Goal: Task Accomplishment & Management: Manage account settings

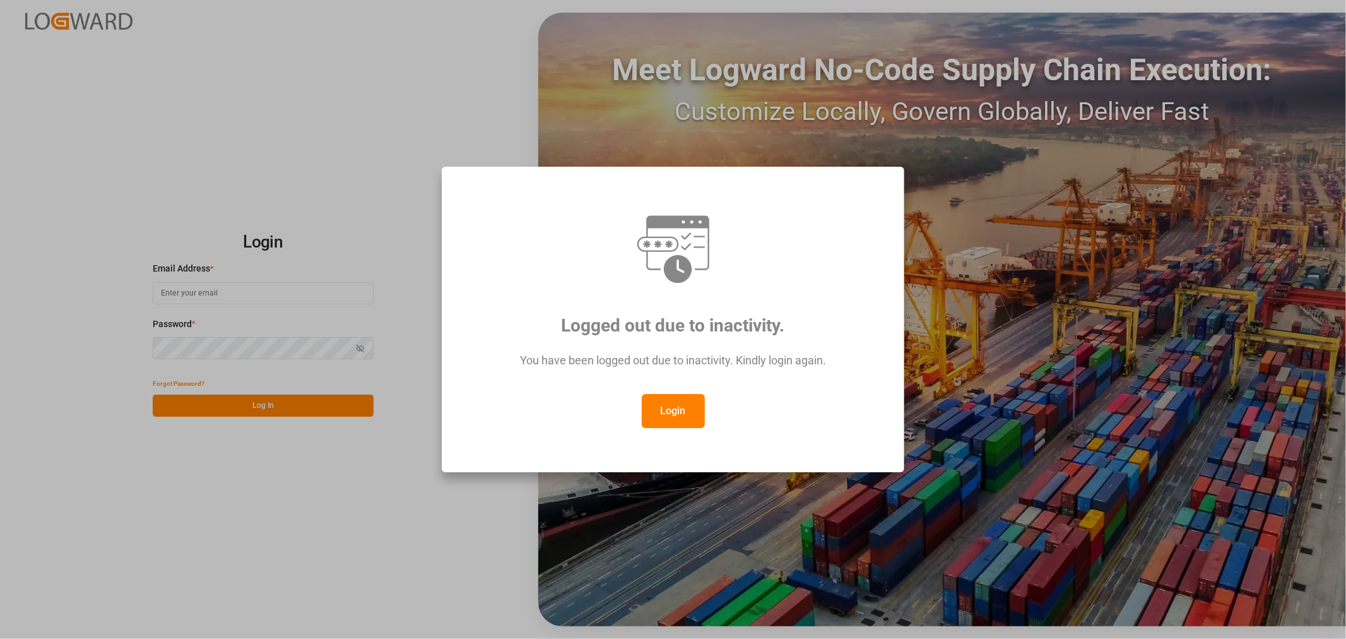
type input "[EMAIL_ADDRESS][DOMAIN_NAME]"
click at [672, 419] on button "Login" at bounding box center [673, 411] width 63 height 34
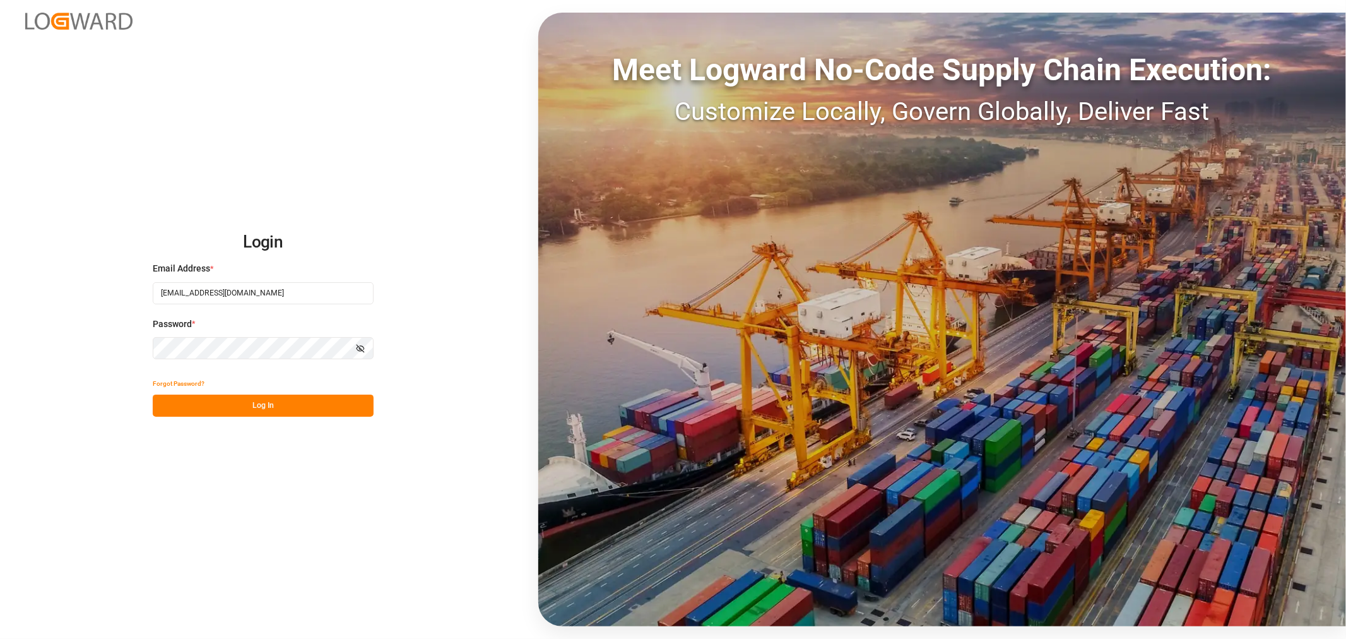
click at [215, 409] on button "Log In" at bounding box center [263, 405] width 221 height 22
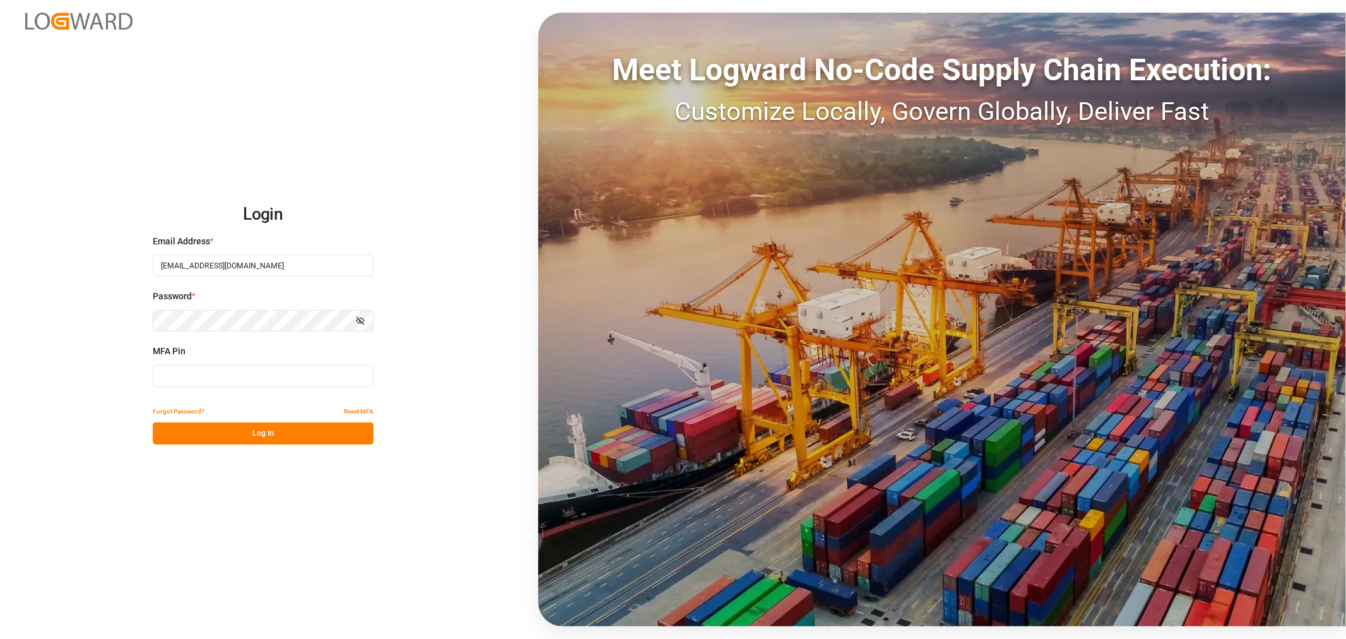
click at [298, 375] on input at bounding box center [263, 376] width 221 height 22
type input "080746"
click at [300, 437] on button "Log In" at bounding box center [263, 433] width 221 height 22
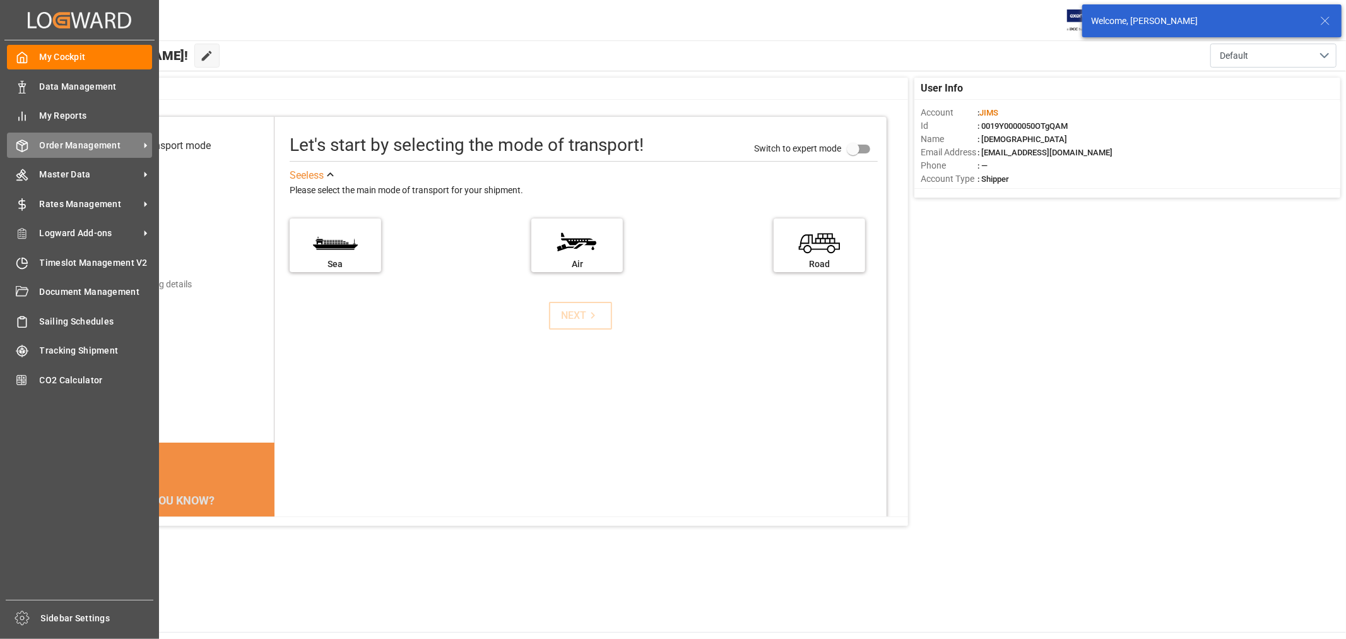
click at [80, 143] on span "Order Management" at bounding box center [90, 145] width 100 height 13
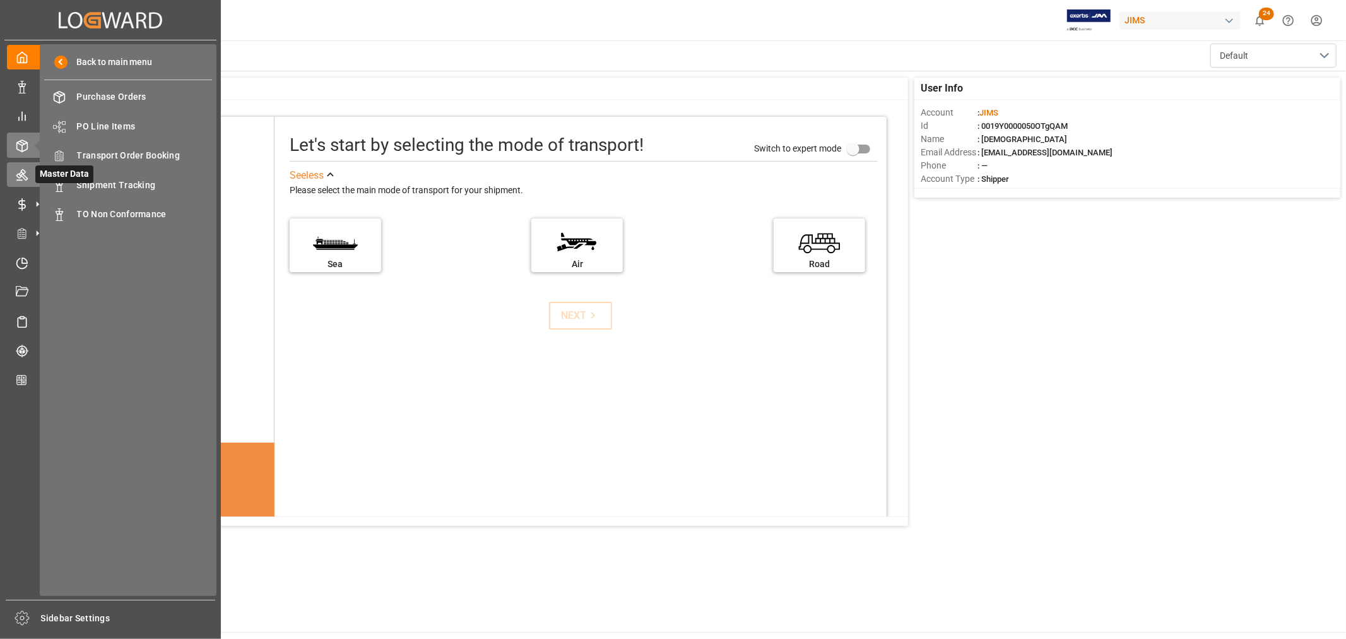
click at [21, 173] on icon at bounding box center [22, 174] width 13 height 13
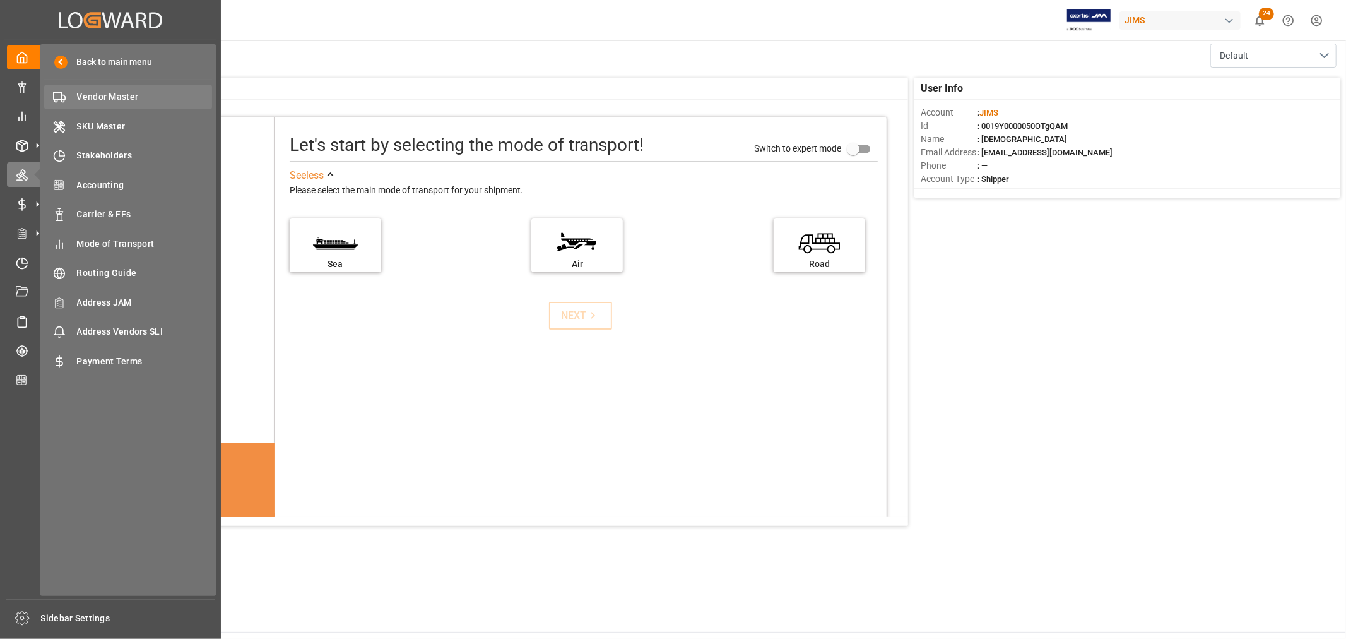
click at [90, 95] on span "Vendor Master" at bounding box center [145, 96] width 136 height 13
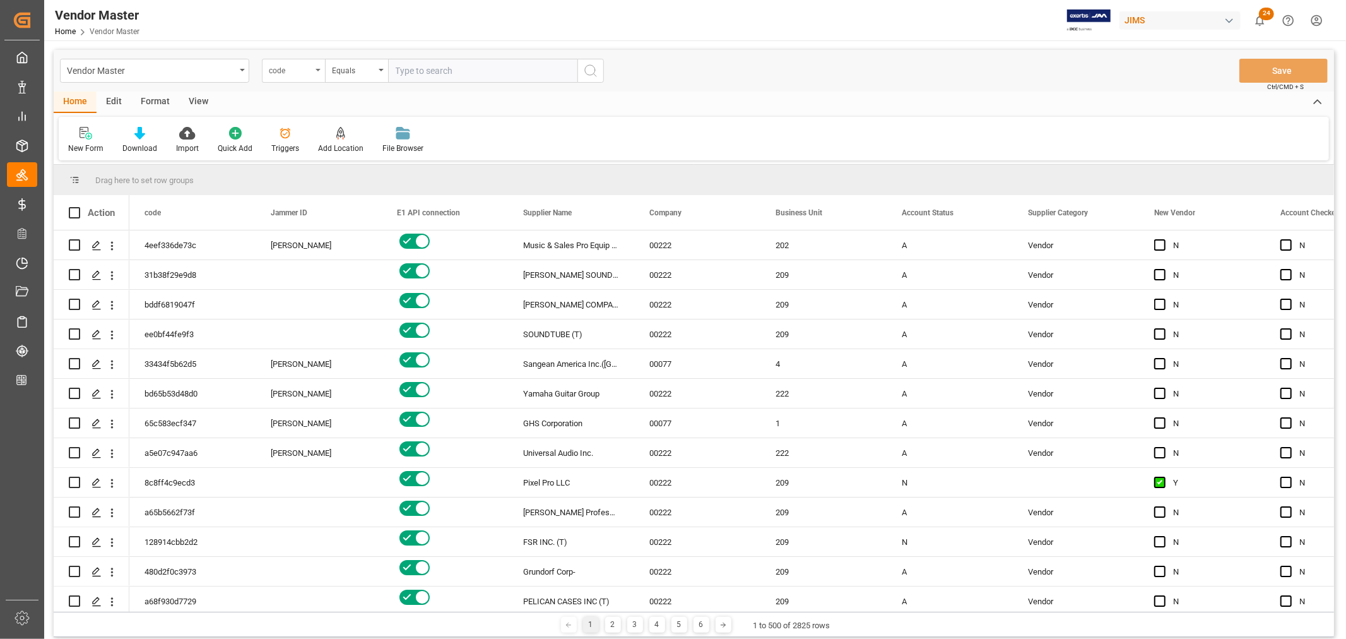
click at [317, 71] on div "code" at bounding box center [293, 71] width 63 height 24
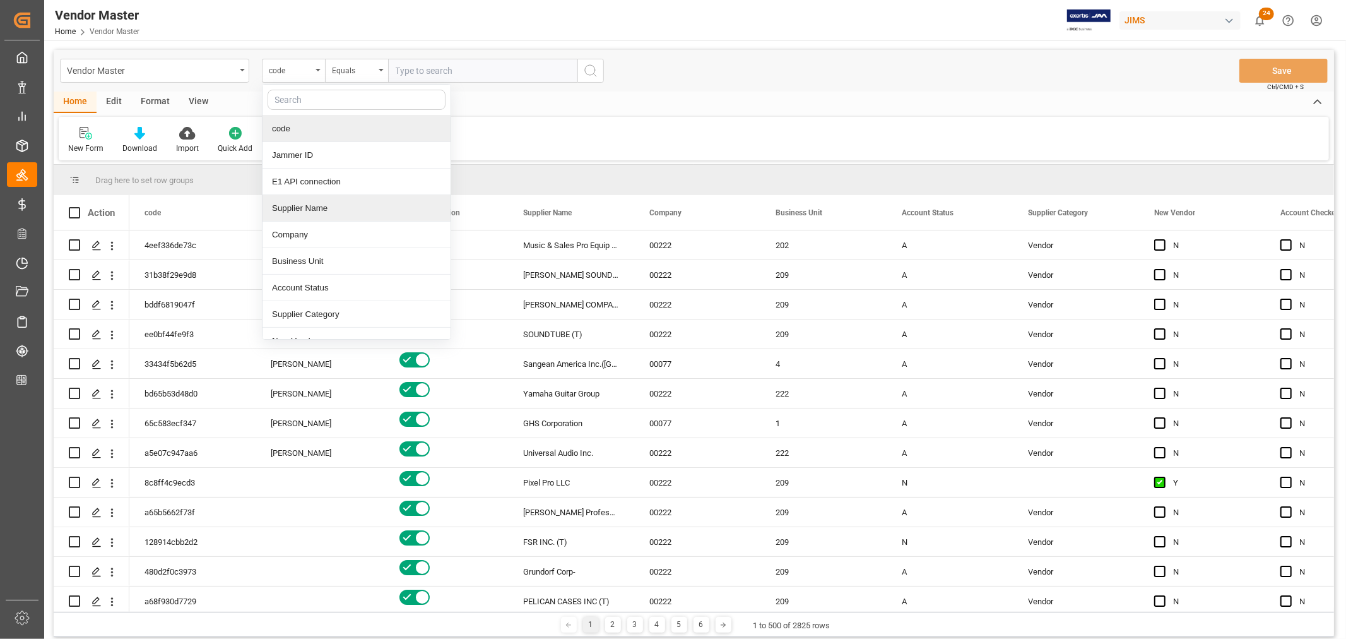
click at [312, 208] on div "Supplier Name" at bounding box center [356, 208] width 188 height 27
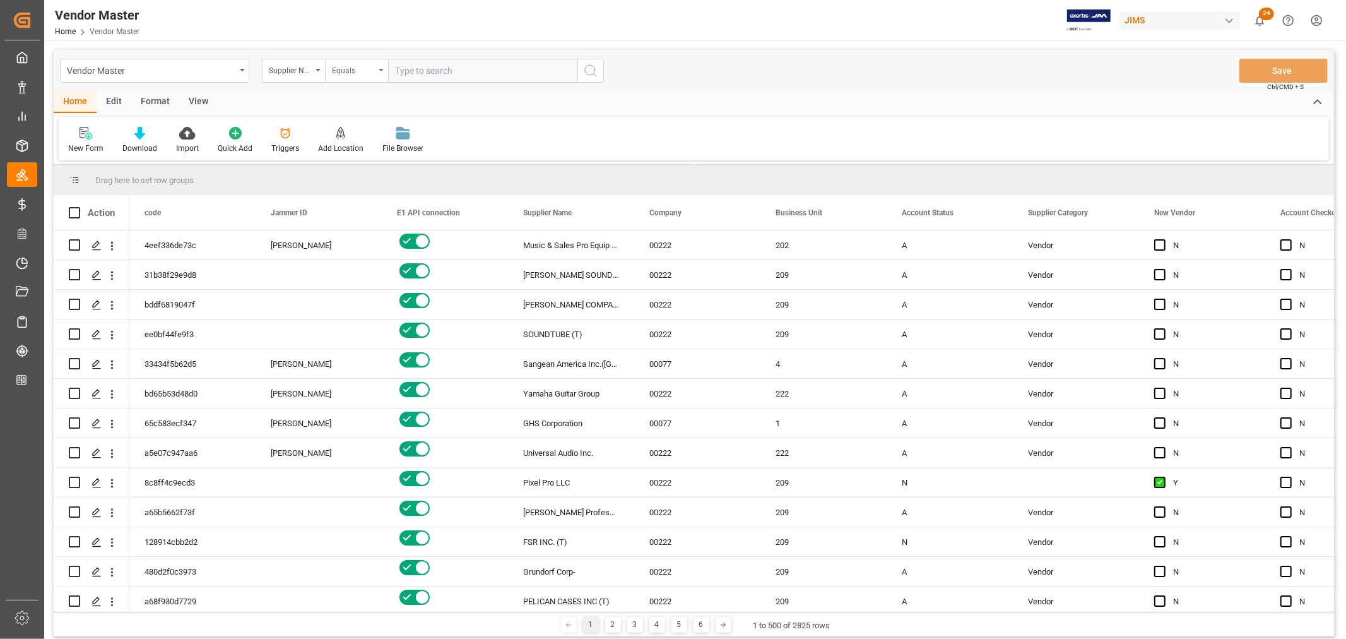
click at [382, 72] on div "Equals" at bounding box center [356, 71] width 63 height 24
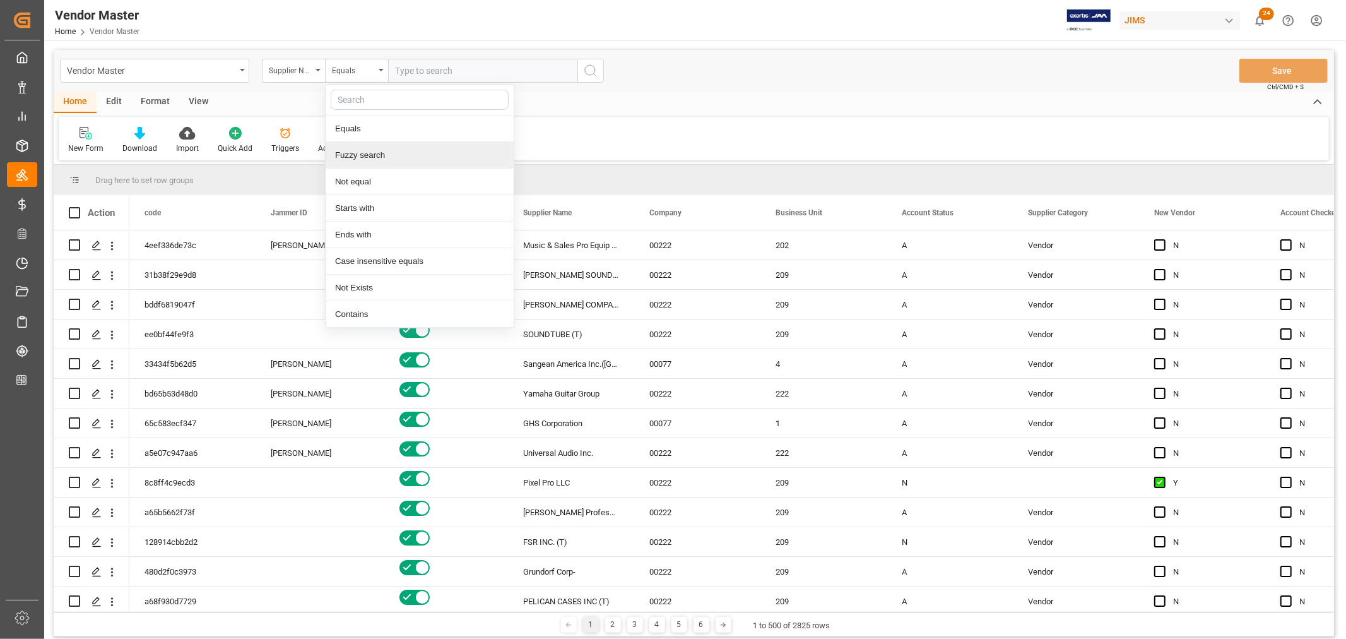
click at [347, 155] on div "Fuzzy search" at bounding box center [420, 155] width 188 height 27
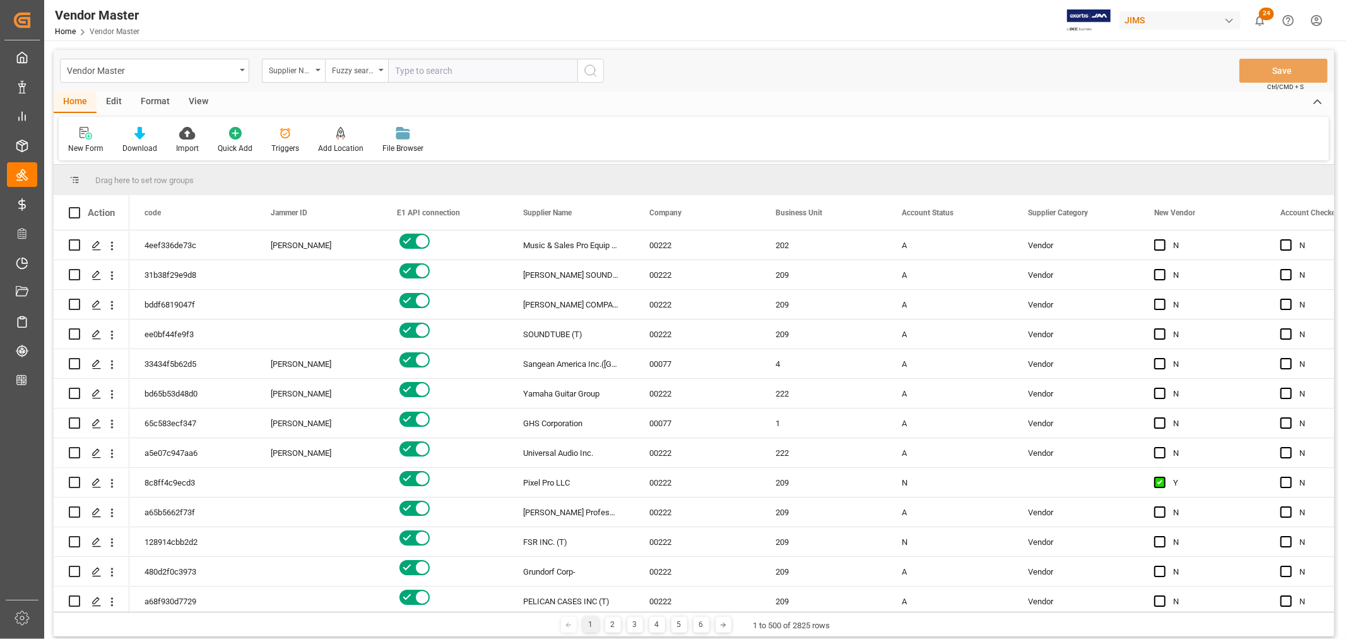
click at [420, 72] on input "text" at bounding box center [482, 71] width 189 height 24
type input "united speaker"
click at [590, 73] on icon "search button" at bounding box center [590, 70] width 15 height 15
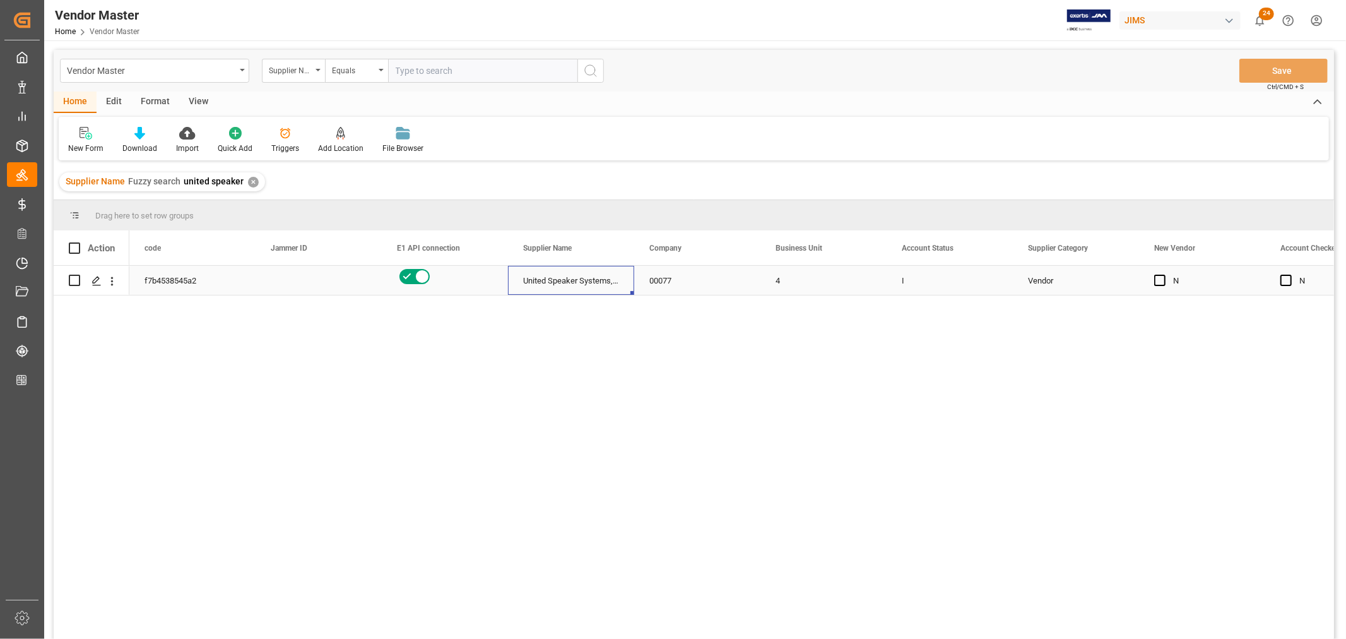
click at [560, 286] on div "United Speaker Systems,Inc." at bounding box center [571, 280] width 126 height 29
click at [559, 282] on div "United Speaker Systems,Inc." at bounding box center [571, 280] width 126 height 29
click at [1062, 288] on div "Vendor" at bounding box center [1076, 280] width 96 height 29
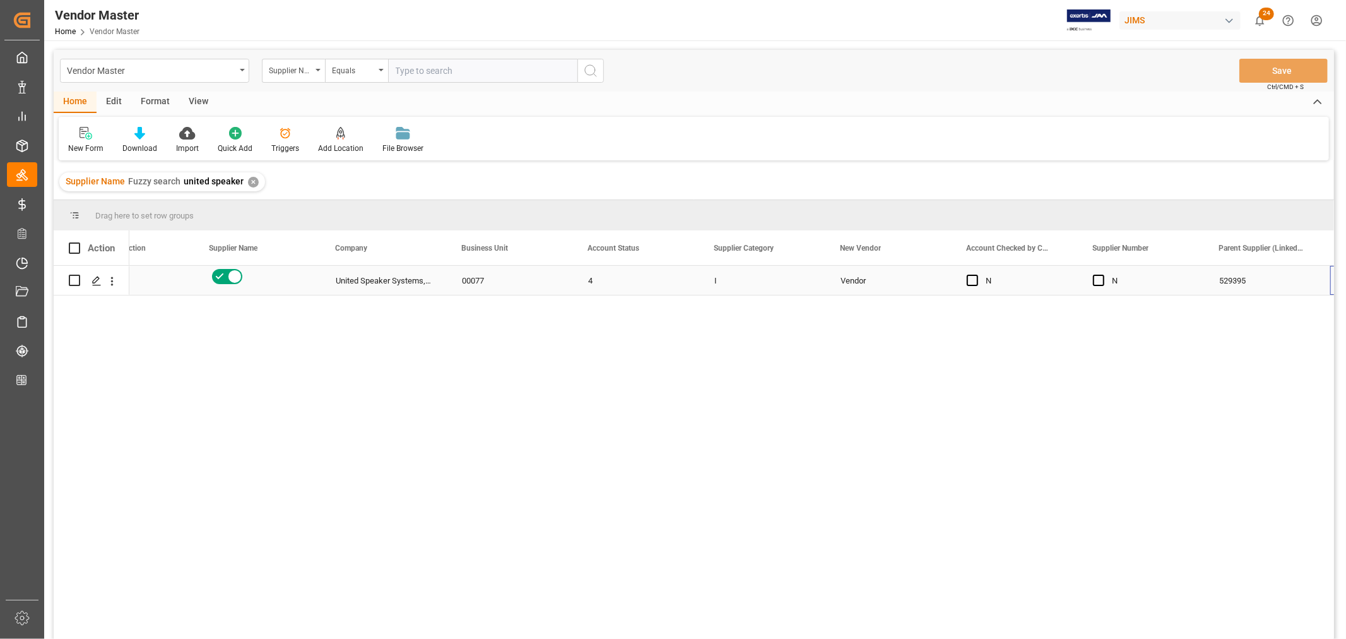
scroll to position [0, 314]
click at [1099, 283] on div "529395" at bounding box center [1141, 280] width 126 height 29
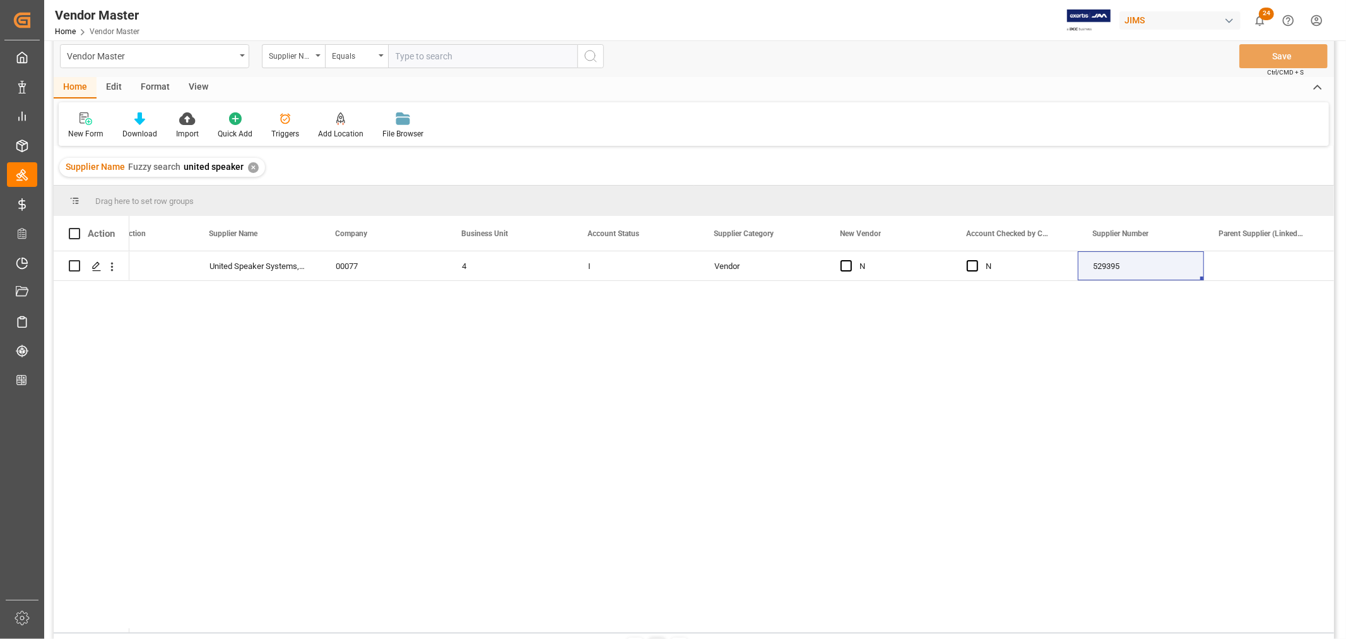
scroll to position [0, 0]
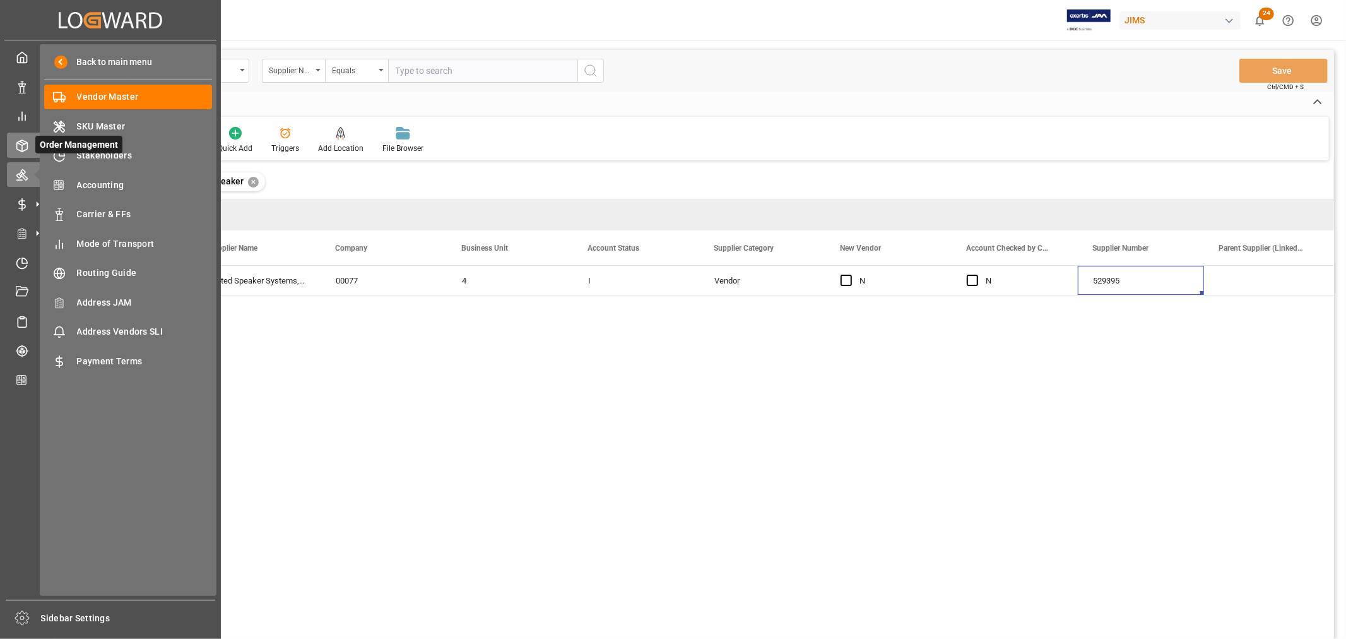
click at [27, 146] on icon at bounding box center [22, 145] width 11 height 11
click at [25, 144] on icon at bounding box center [22, 145] width 13 height 13
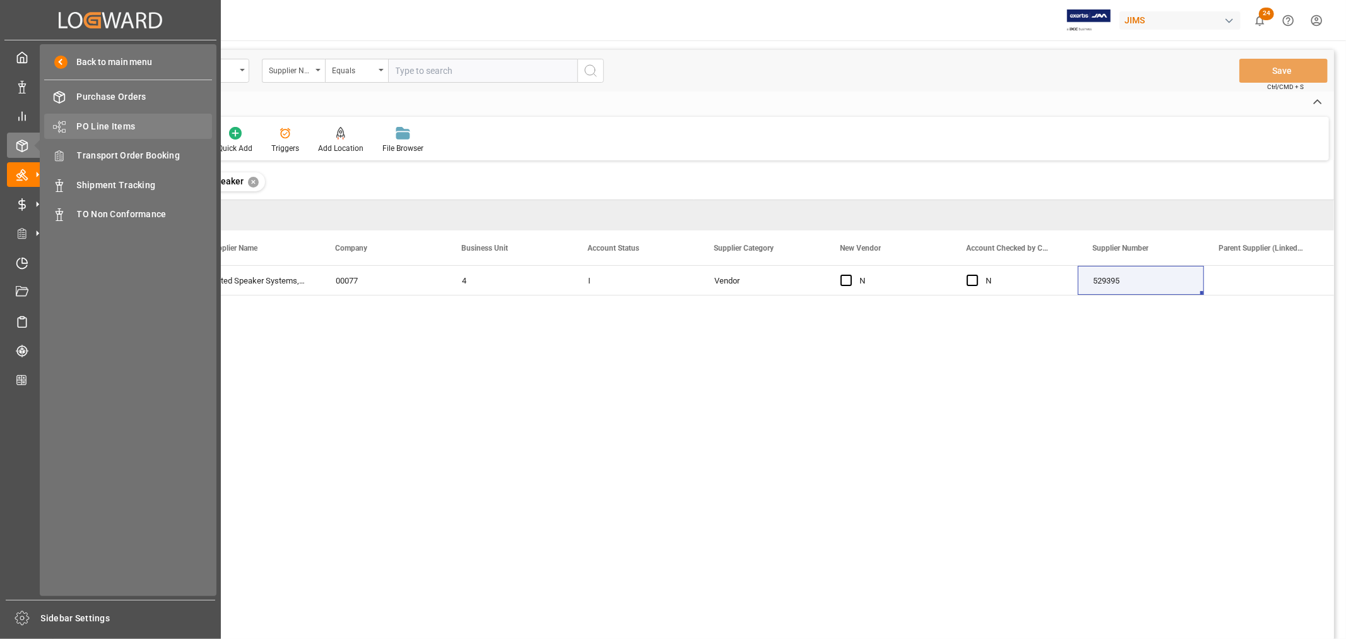
click at [105, 131] on span "PO Line Items" at bounding box center [145, 126] width 136 height 13
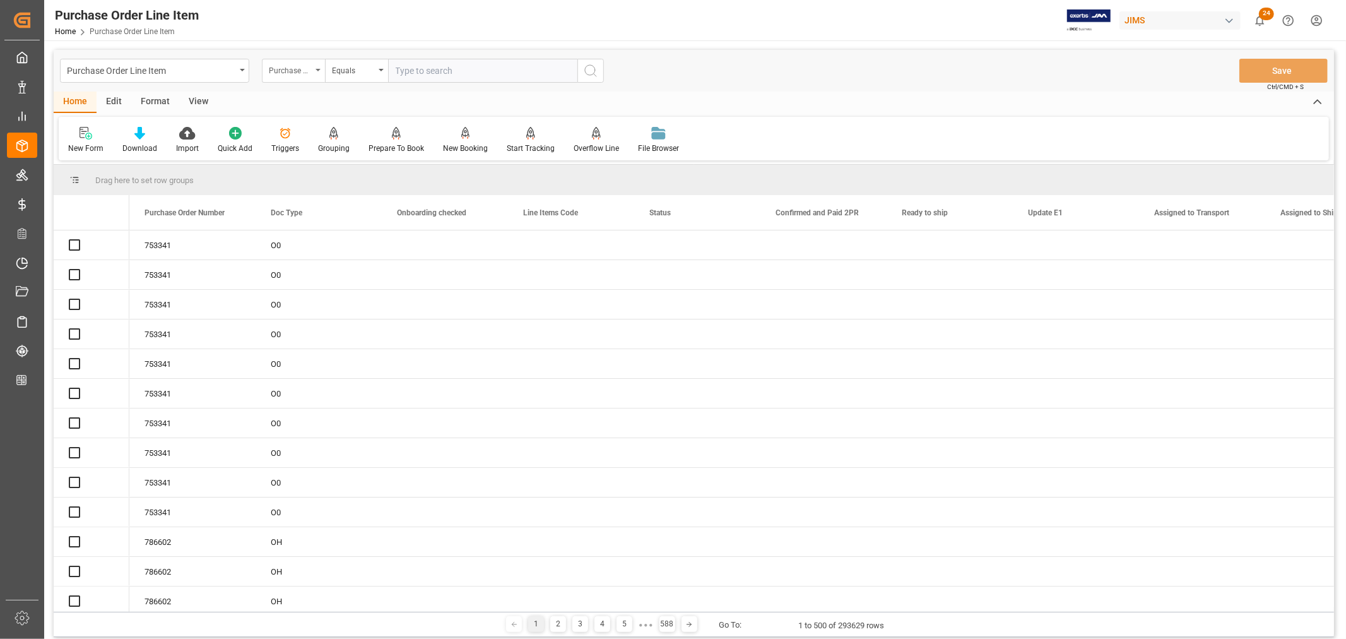
click at [321, 71] on div "Purchase Order Number" at bounding box center [293, 71] width 63 height 24
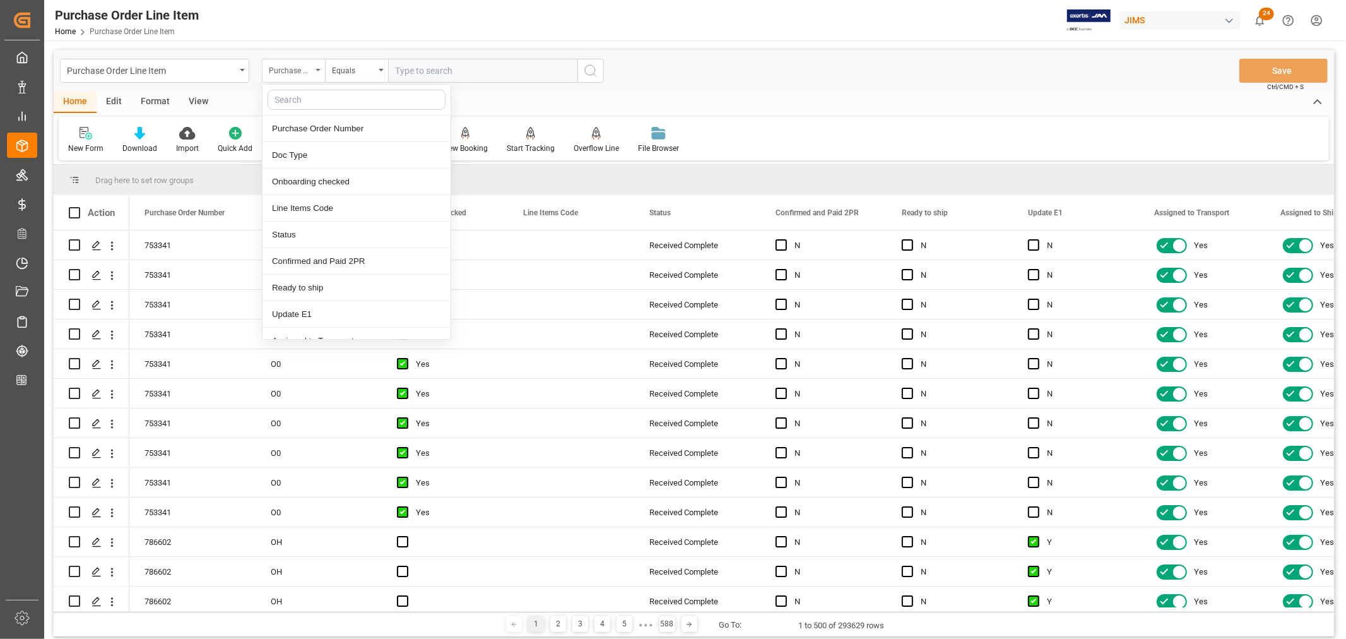
click at [318, 69] on icon "close menu" at bounding box center [317, 70] width 5 height 3
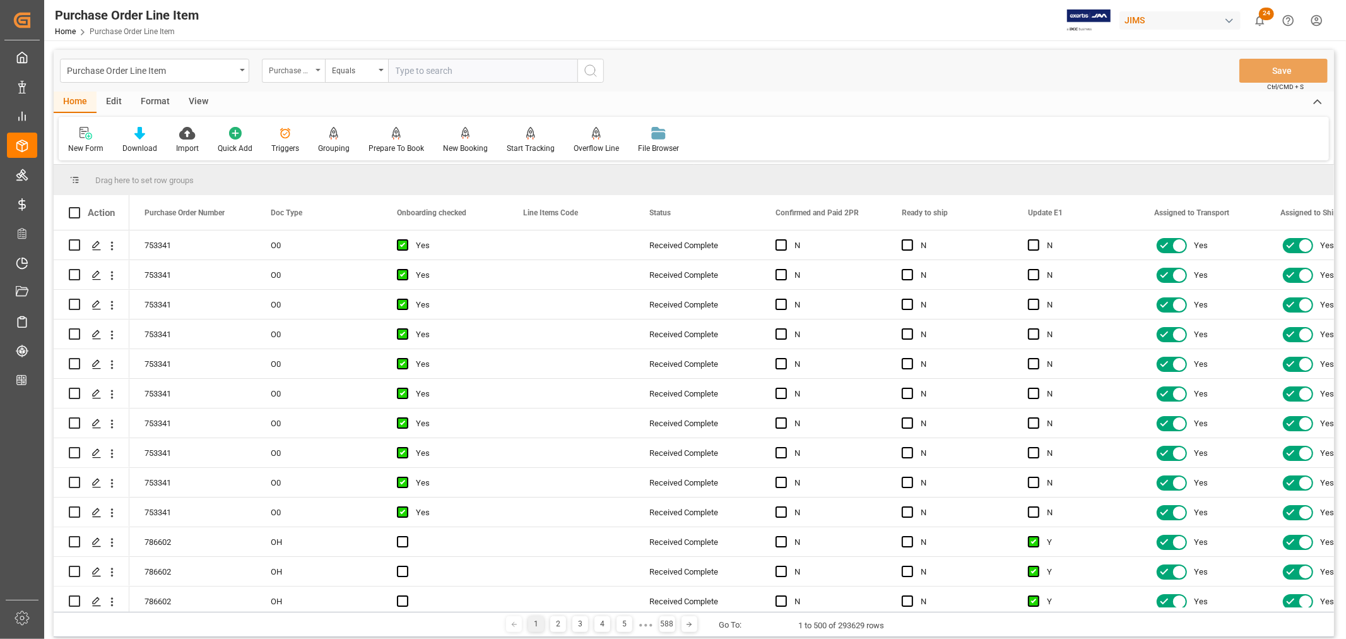
click at [317, 68] on div "Purchase Order Number" at bounding box center [293, 71] width 63 height 24
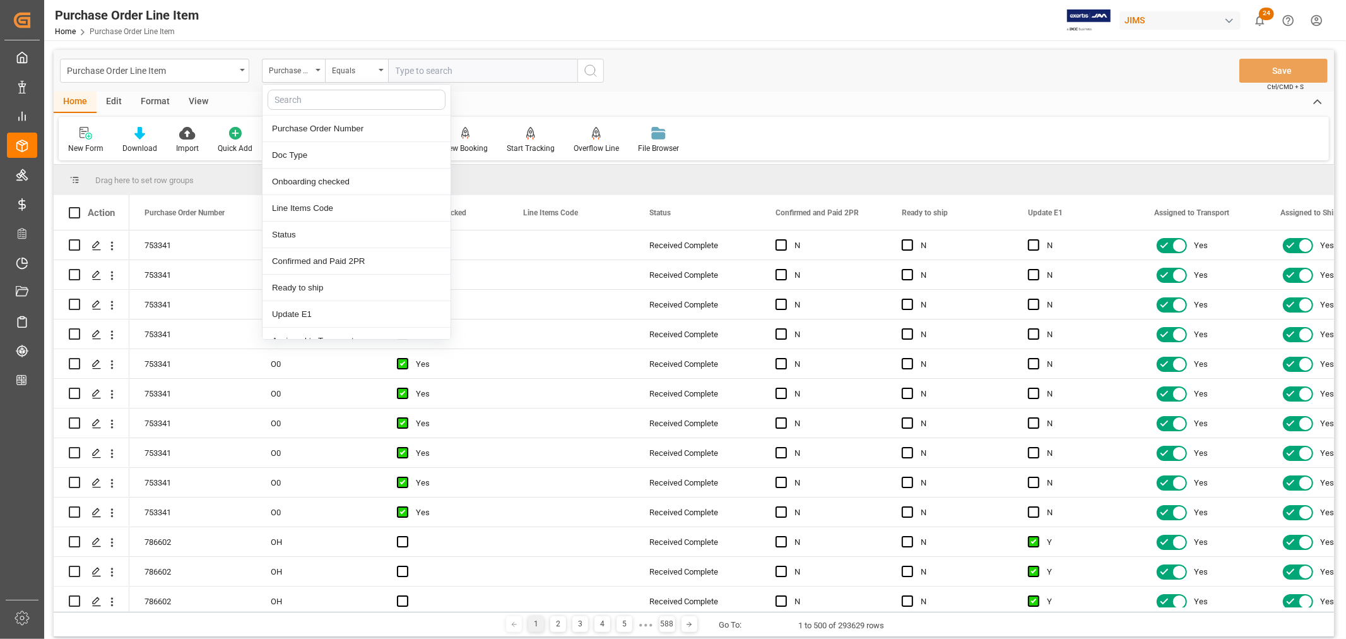
click at [304, 100] on input "text" at bounding box center [357, 100] width 178 height 20
type input "shipment"
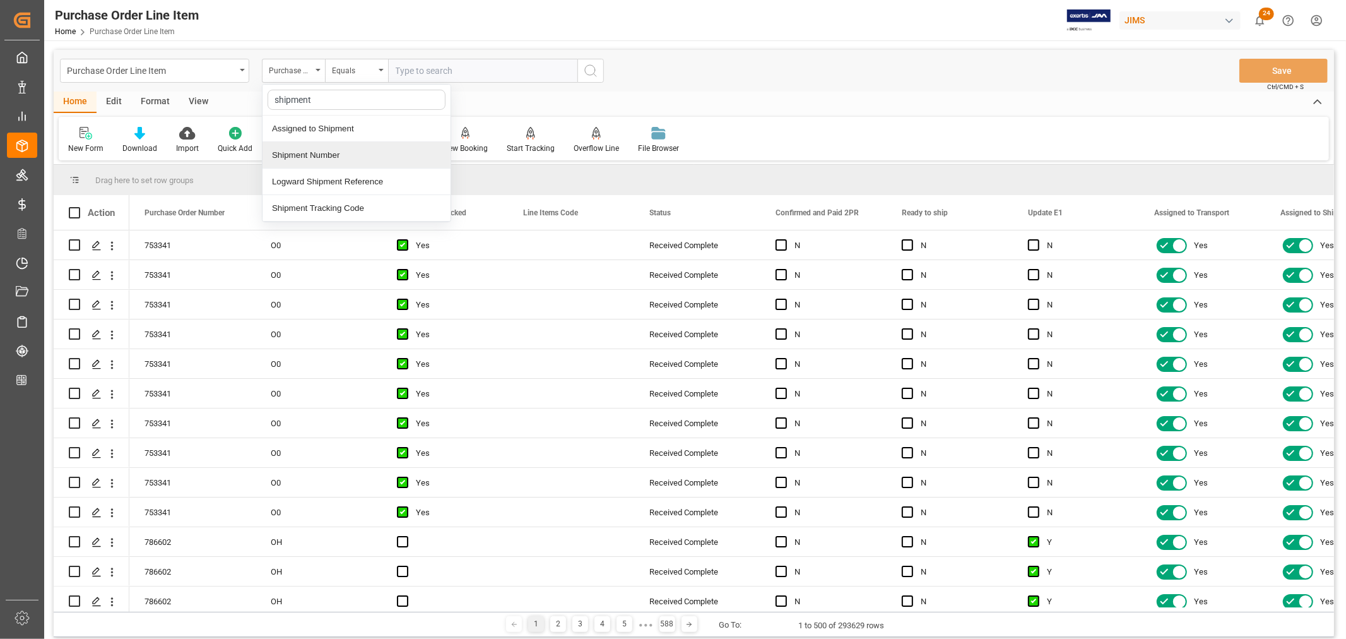
click at [290, 155] on div "Shipment Number" at bounding box center [356, 155] width 188 height 27
click at [444, 66] on input "text" at bounding box center [482, 71] width 189 height 24
paste input "72300"
type input "72300"
click at [589, 67] on icon "search button" at bounding box center [590, 70] width 15 height 15
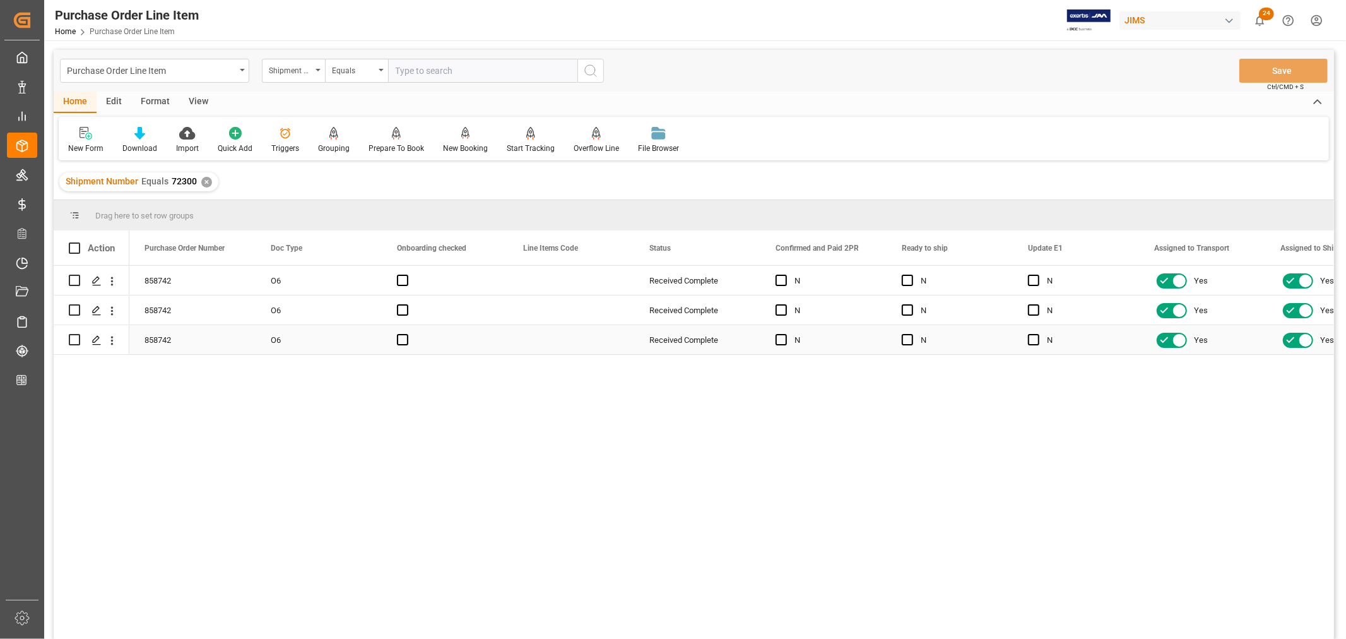
click at [683, 347] on div "Received Complete" at bounding box center [697, 340] width 96 height 29
click at [165, 276] on div "858742" at bounding box center [192, 280] width 126 height 29
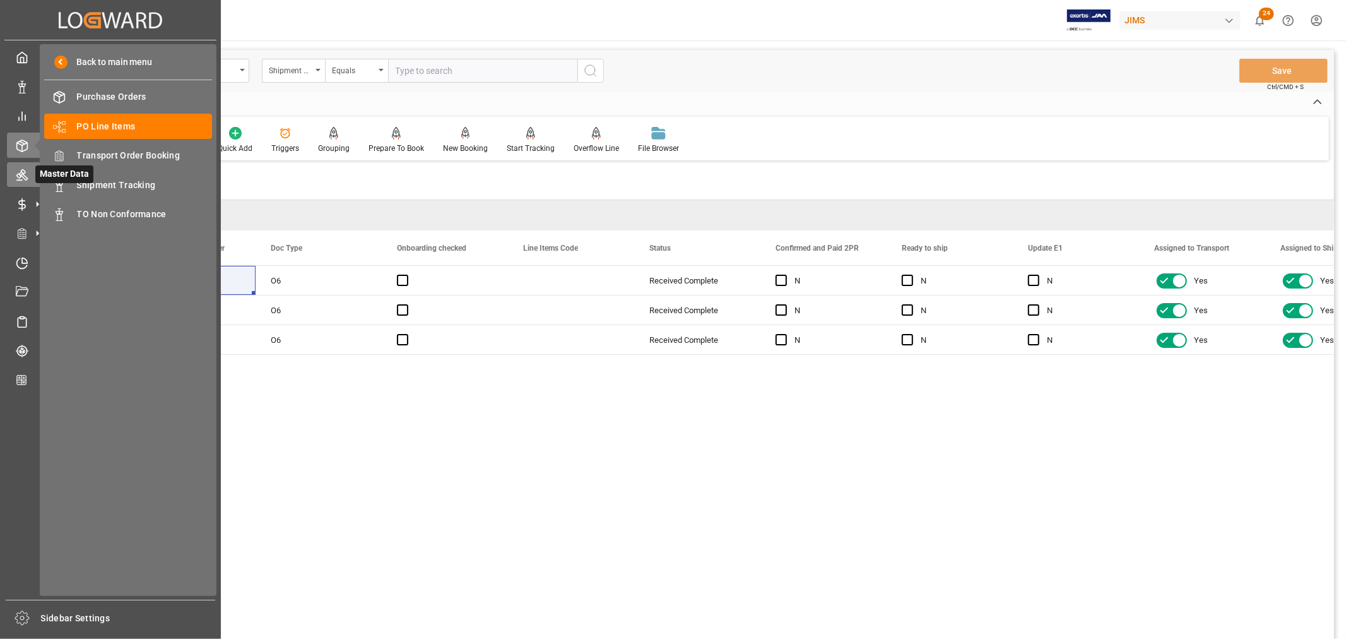
click at [20, 174] on icon at bounding box center [21, 175] width 11 height 11
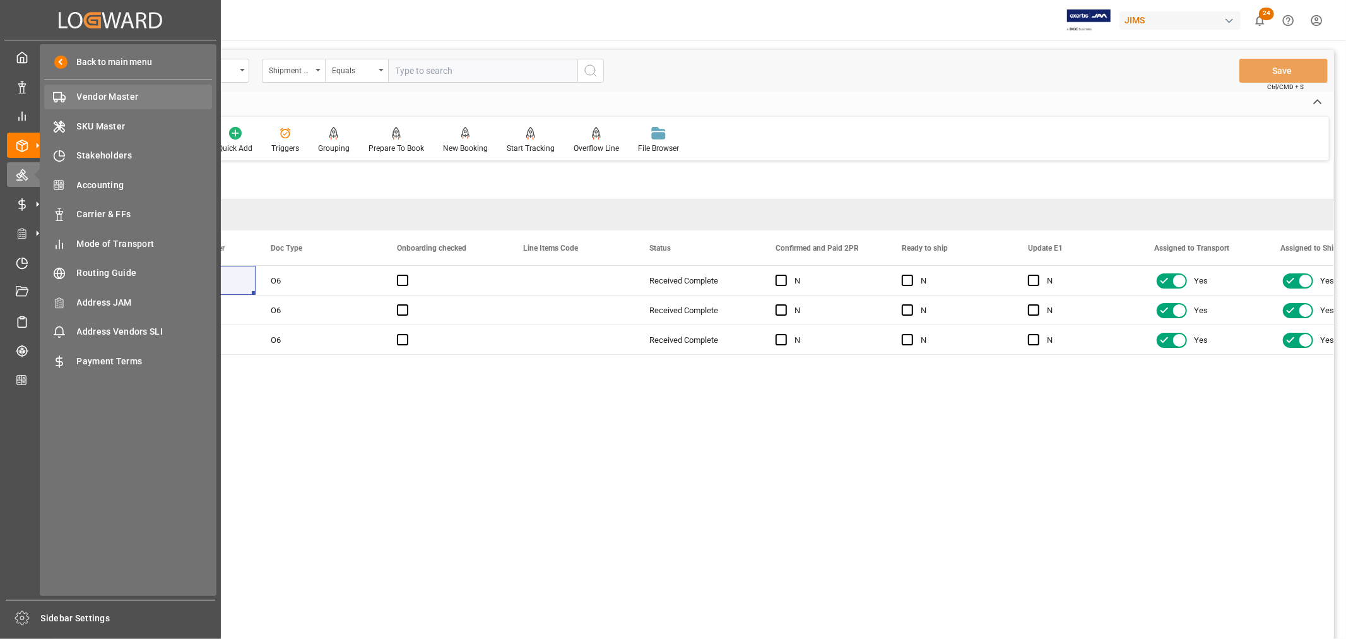
click at [92, 93] on span "Vendor Master" at bounding box center [145, 96] width 136 height 13
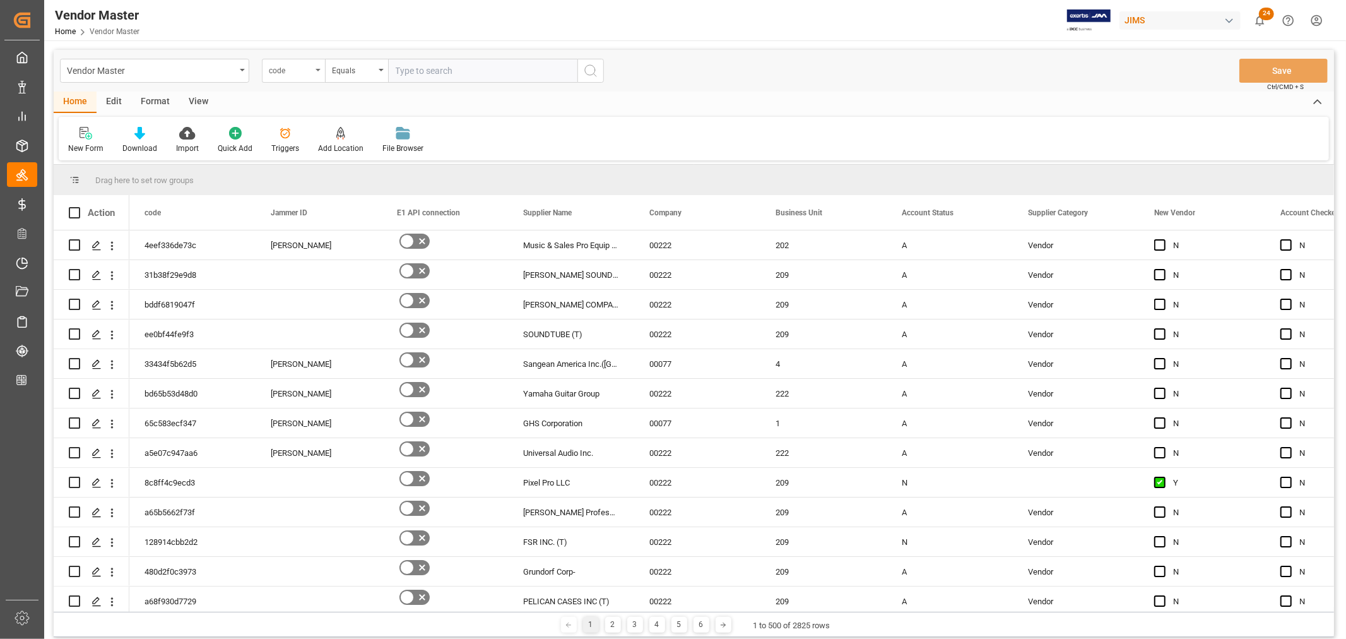
click at [319, 70] on icon "open menu" at bounding box center [317, 70] width 5 height 3
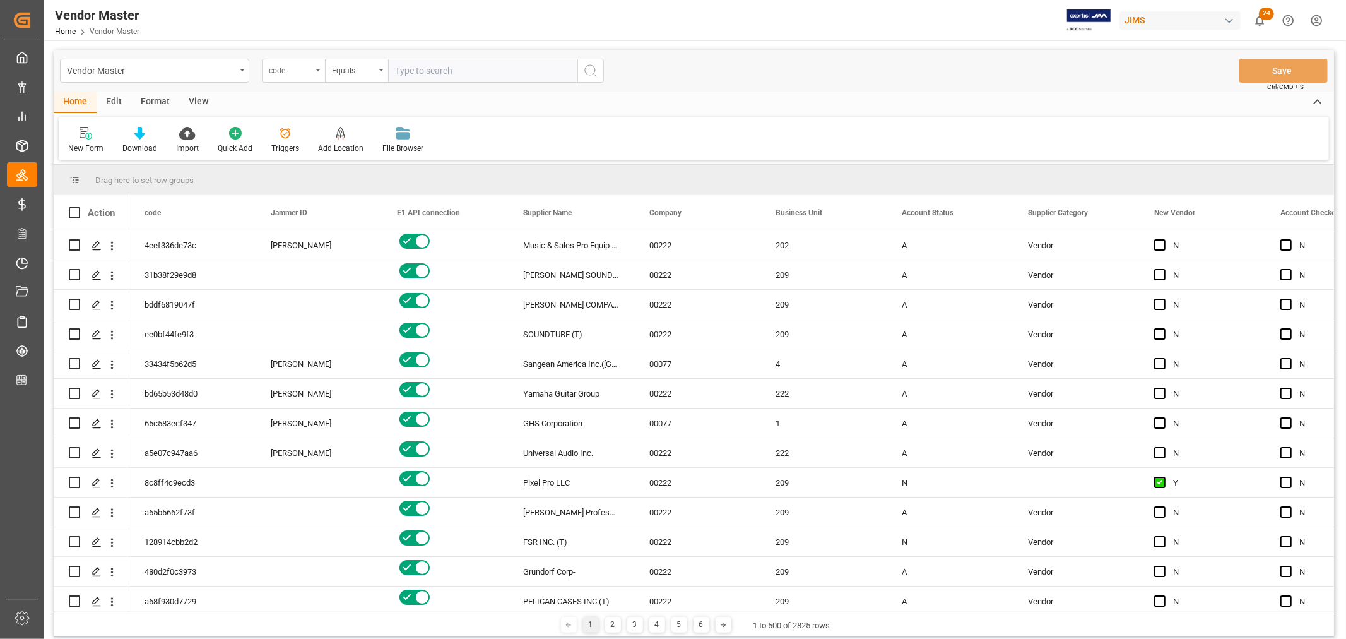
click at [319, 70] on icon "open menu" at bounding box center [317, 70] width 5 height 3
click at [304, 95] on div "Home Edit Format View" at bounding box center [694, 101] width 1280 height 21
click at [317, 71] on div "code" at bounding box center [293, 71] width 63 height 24
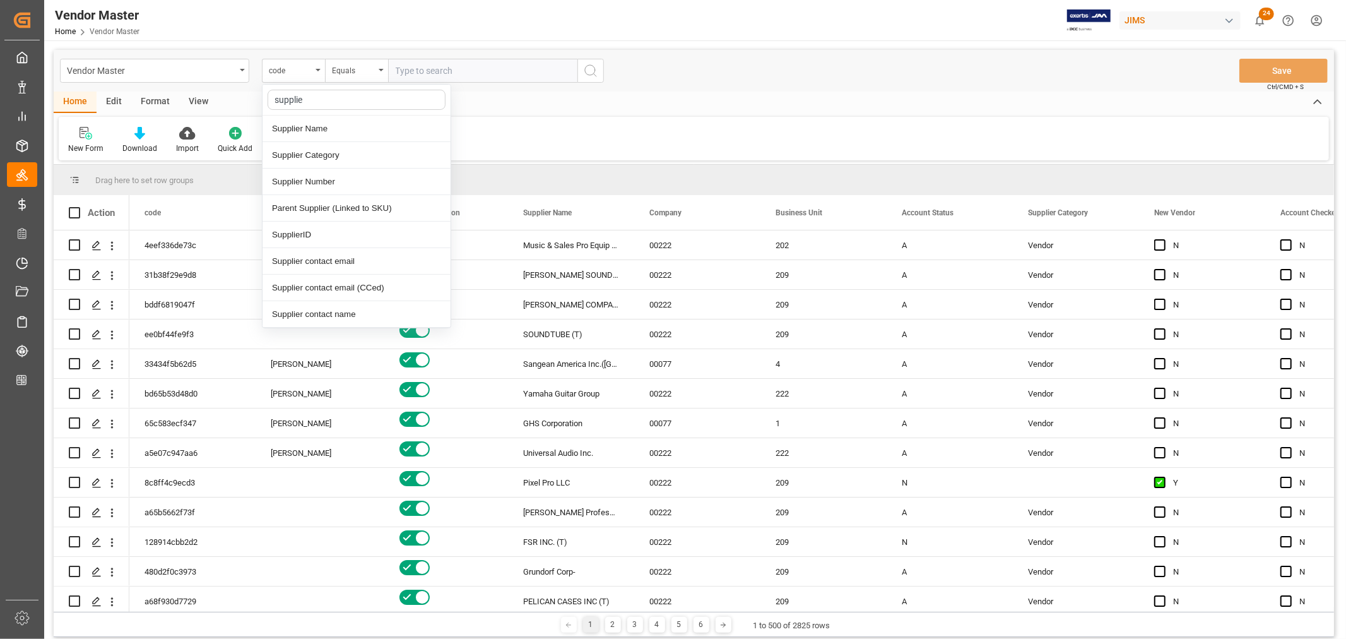
type input "supplier"
click at [304, 184] on div "Supplier Number" at bounding box center [356, 181] width 188 height 27
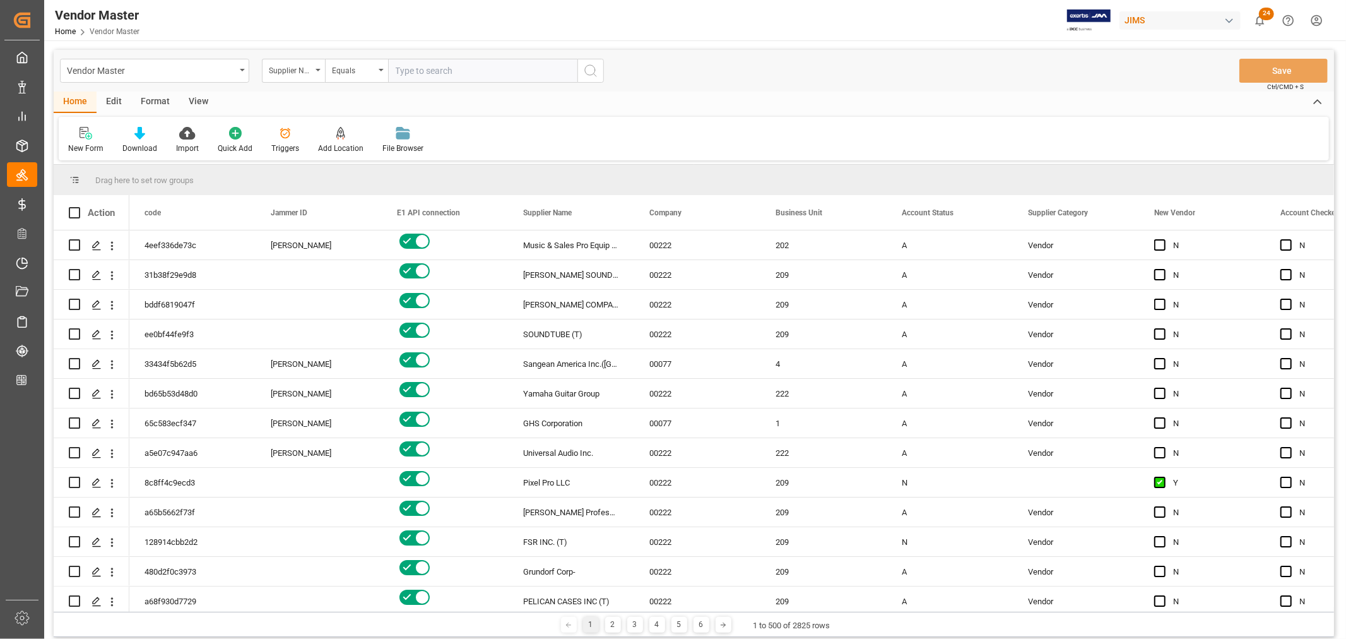
click at [420, 71] on input "text" at bounding box center [482, 71] width 189 height 24
paste input "731183"
type input "731183"
click at [593, 66] on circle "search button" at bounding box center [590, 70] width 10 height 10
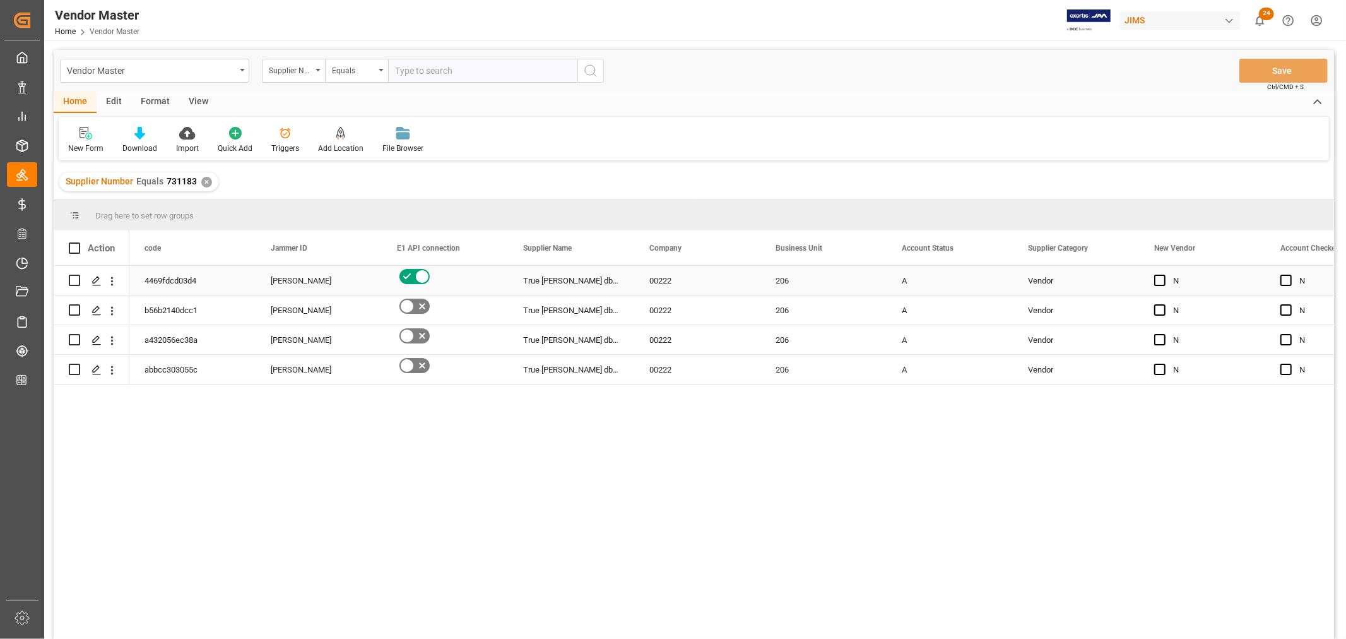
click at [317, 280] on div "[PERSON_NAME]" at bounding box center [319, 280] width 96 height 29
click at [314, 281] on div "[PERSON_NAME]" at bounding box center [319, 280] width 96 height 29
click at [358, 288] on icon "open menu" at bounding box center [358, 288] width 15 height 15
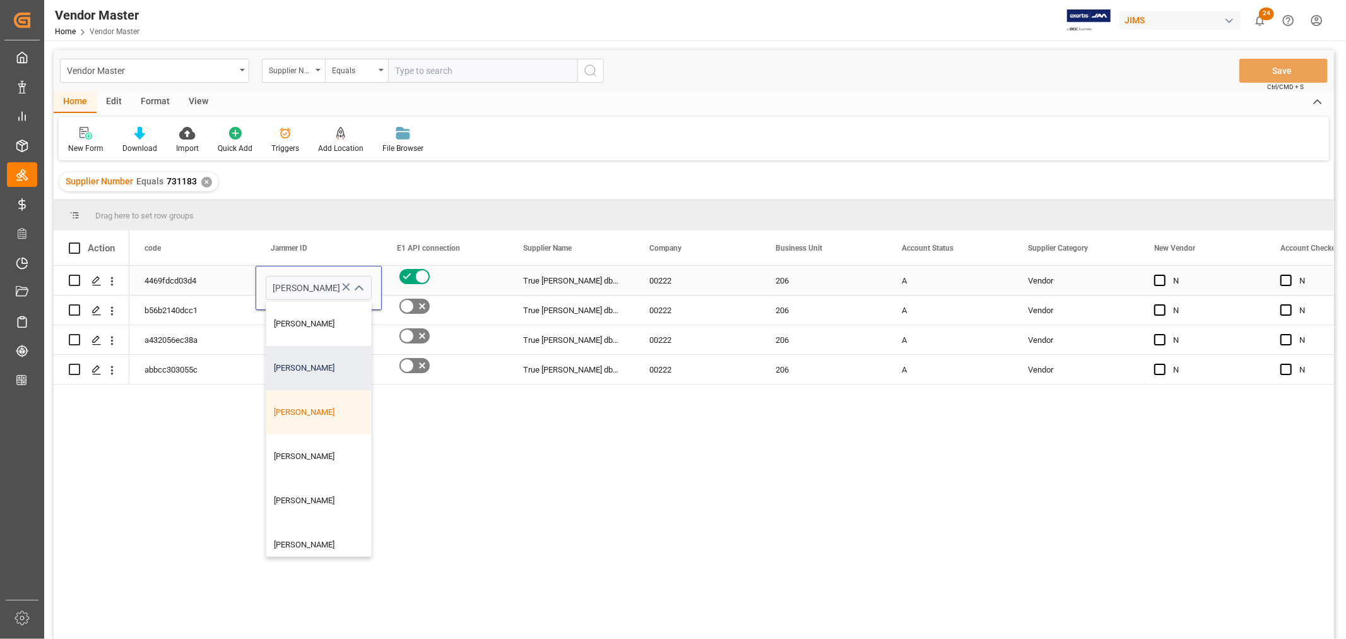
click at [305, 368] on div "[PERSON_NAME]" at bounding box center [336, 368] width 140 height 44
type input "[PERSON_NAME]"
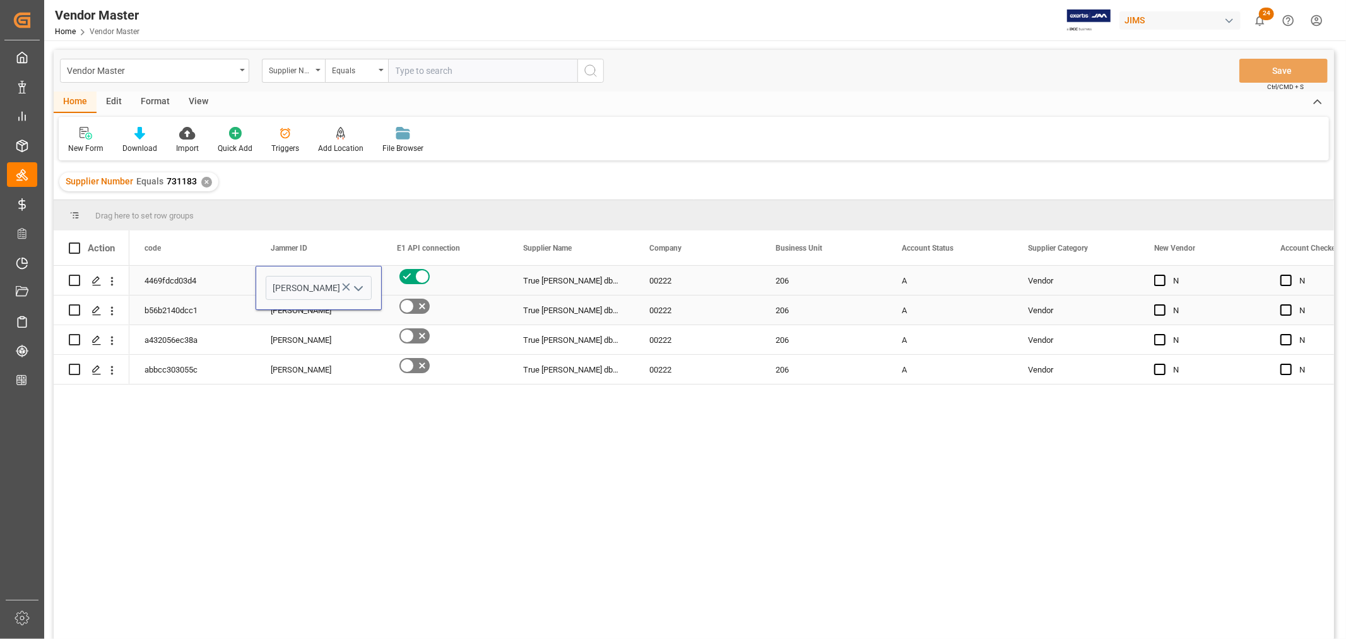
click at [298, 321] on div "[PERSON_NAME]" at bounding box center [319, 310] width 96 height 29
click at [298, 285] on div "[PERSON_NAME]" at bounding box center [319, 280] width 96 height 29
drag, startPoint x: 377, startPoint y: 292, endPoint x: 365, endPoint y: 364, distance: 73.0
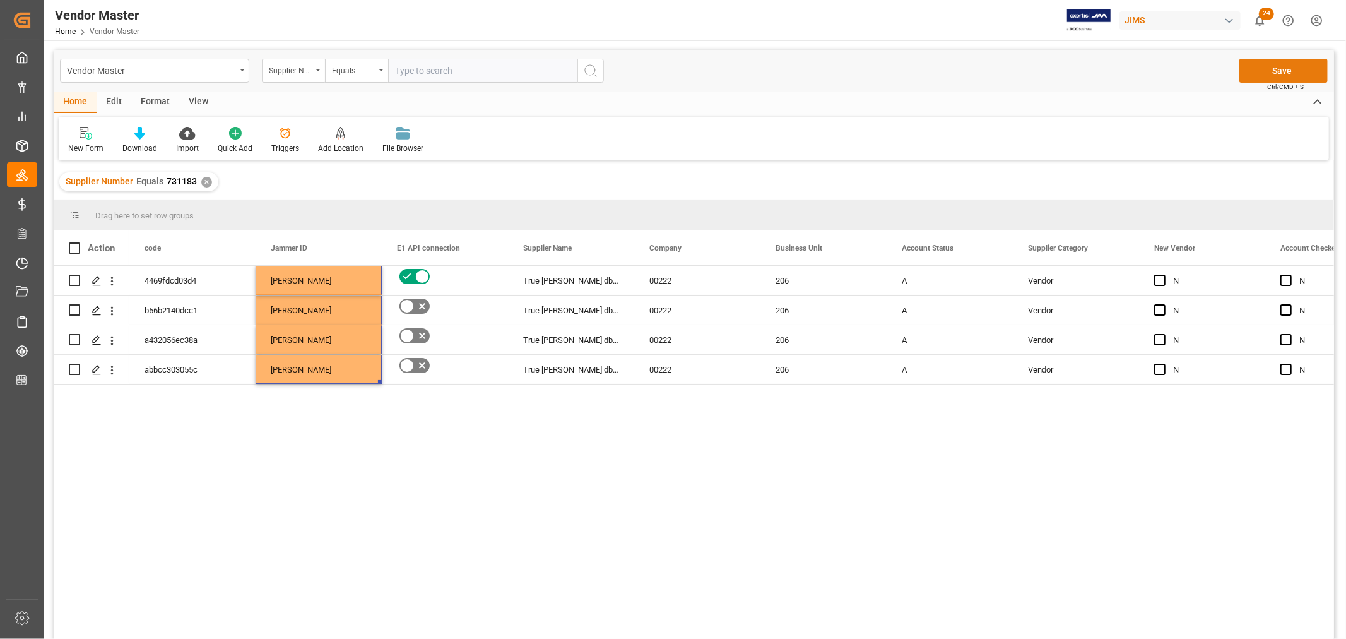
click at [1296, 71] on button "Save" at bounding box center [1283, 71] width 88 height 24
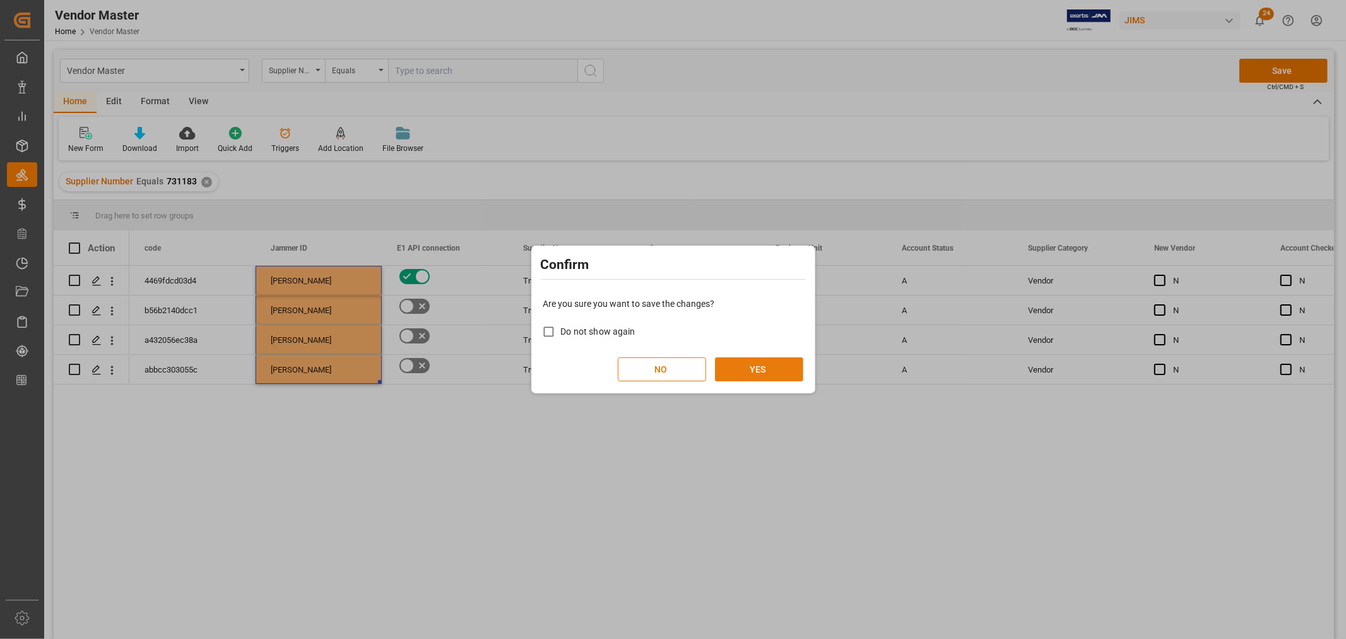
click at [757, 360] on button "YES" at bounding box center [759, 369] width 88 height 24
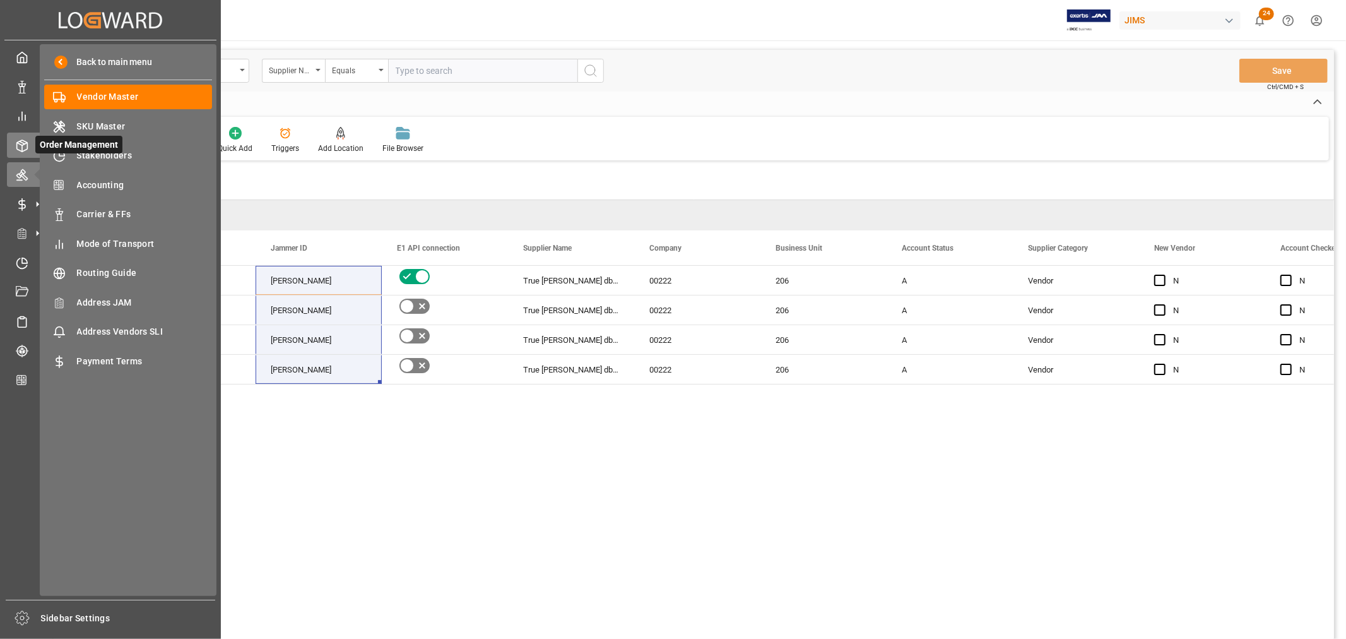
click at [26, 149] on icon at bounding box center [22, 145] width 13 height 13
click at [29, 145] on div "Order Management Order Management" at bounding box center [110, 145] width 207 height 25
click at [31, 146] on icon at bounding box center [37, 145] width 13 height 13
click at [27, 143] on icon at bounding box center [22, 145] width 11 height 11
